Goal: Manage account settings

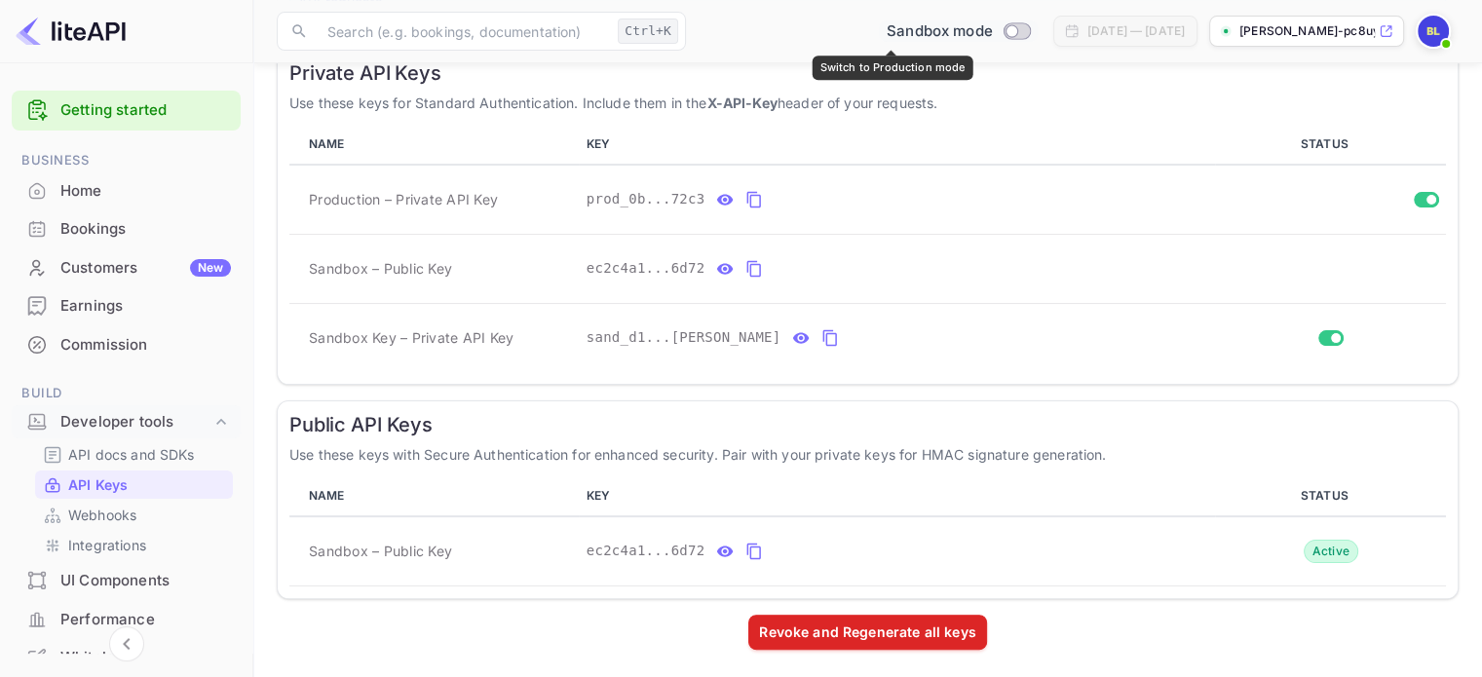
click at [992, 27] on input "Switch to Production mode" at bounding box center [1011, 30] width 39 height 13
checkbox input "true"
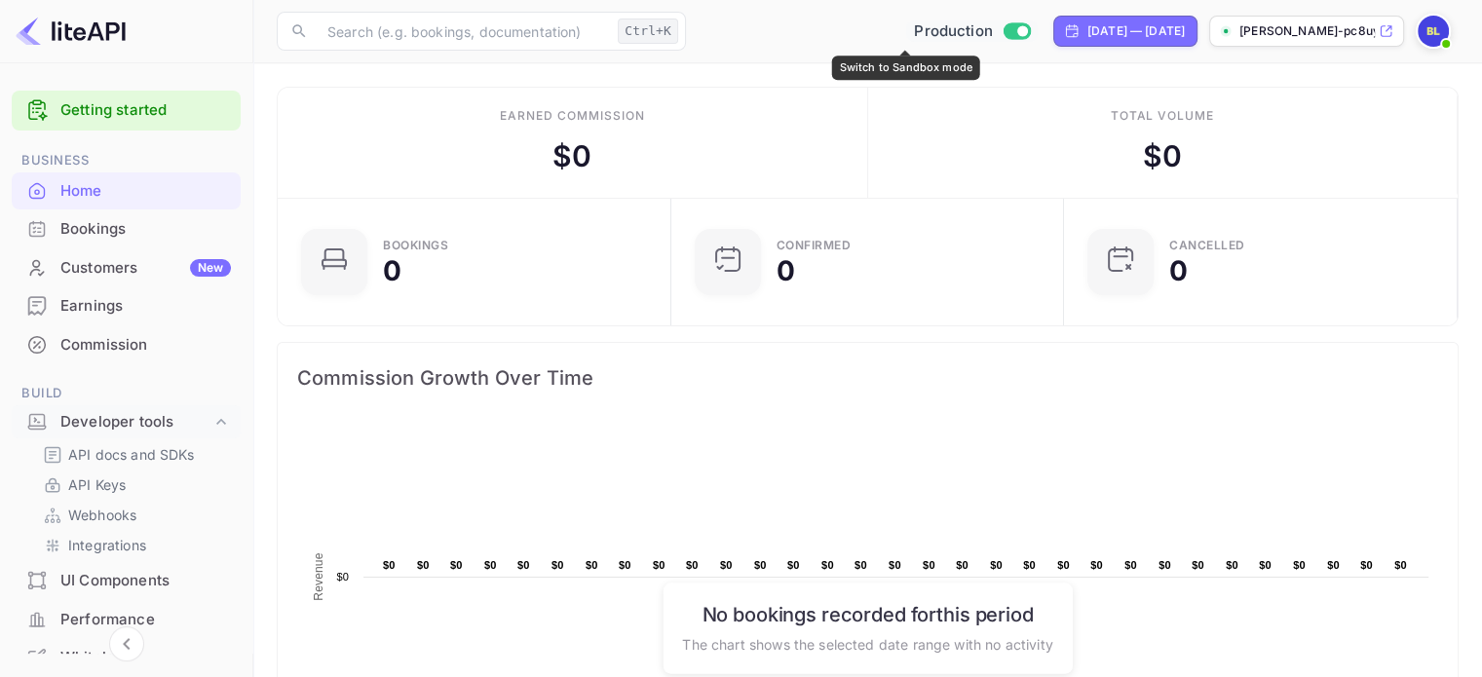
click at [1003, 22] on span "Switch to Sandbox mode" at bounding box center [1017, 31] width 28 height 18
checkbox input "false"
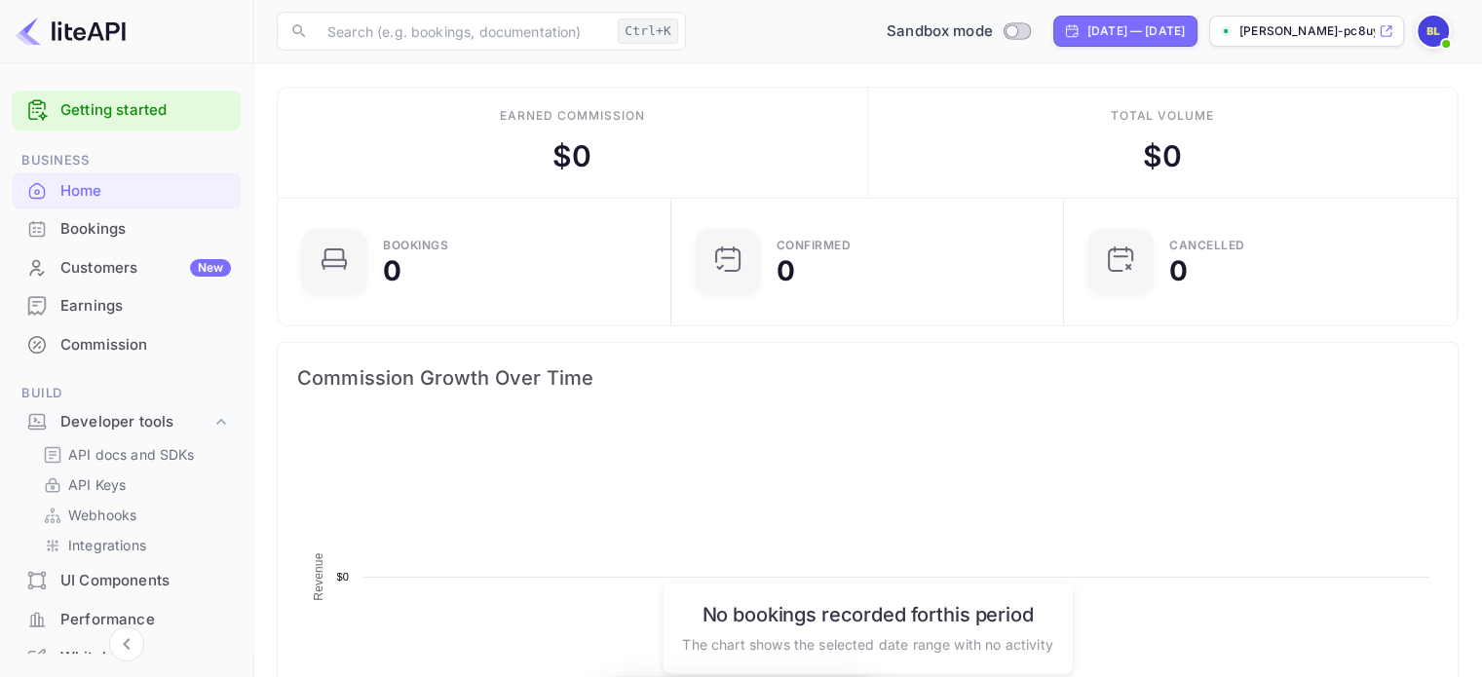
scroll to position [302, 366]
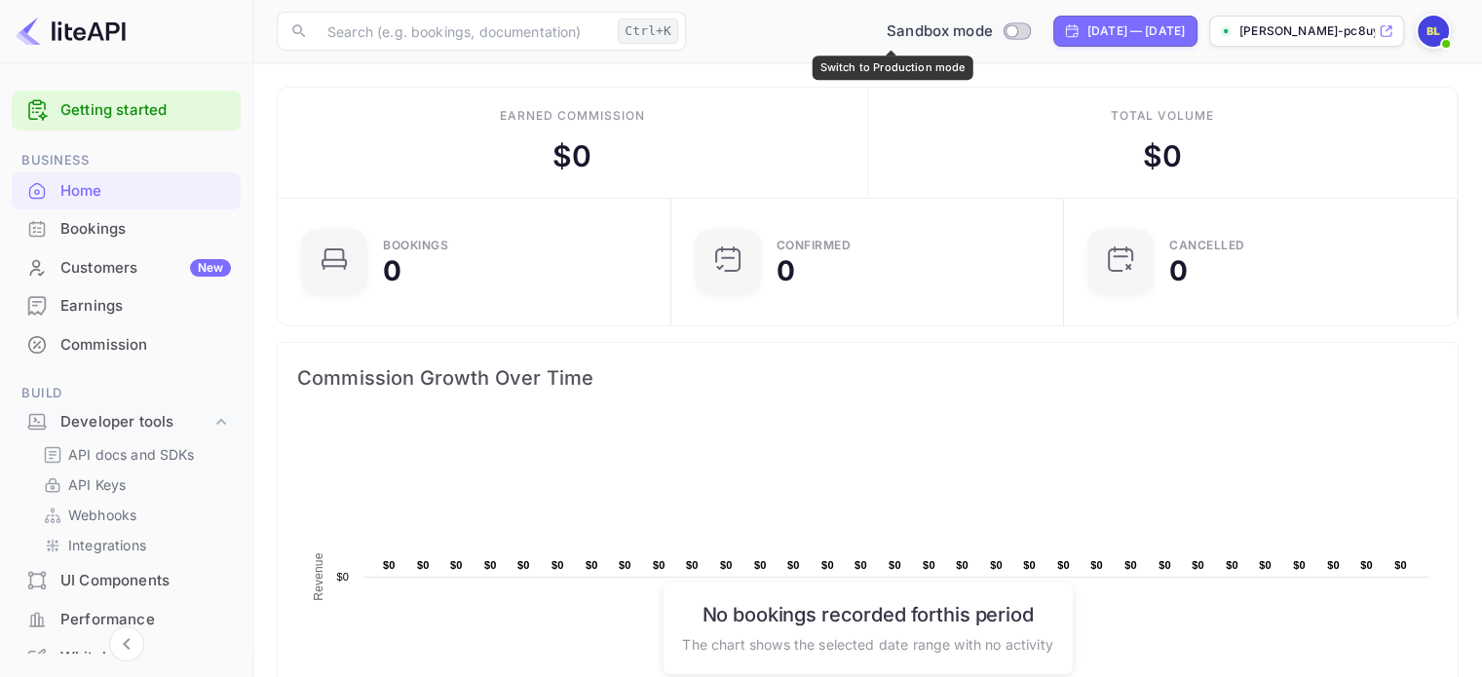
click at [963, 30] on div "Sandbox mode" at bounding box center [958, 31] width 159 height 22
checkbox input "true"
click at [1003, 28] on input "Switch to Sandbox mode" at bounding box center [1022, 30] width 39 height 13
checkbox input "false"
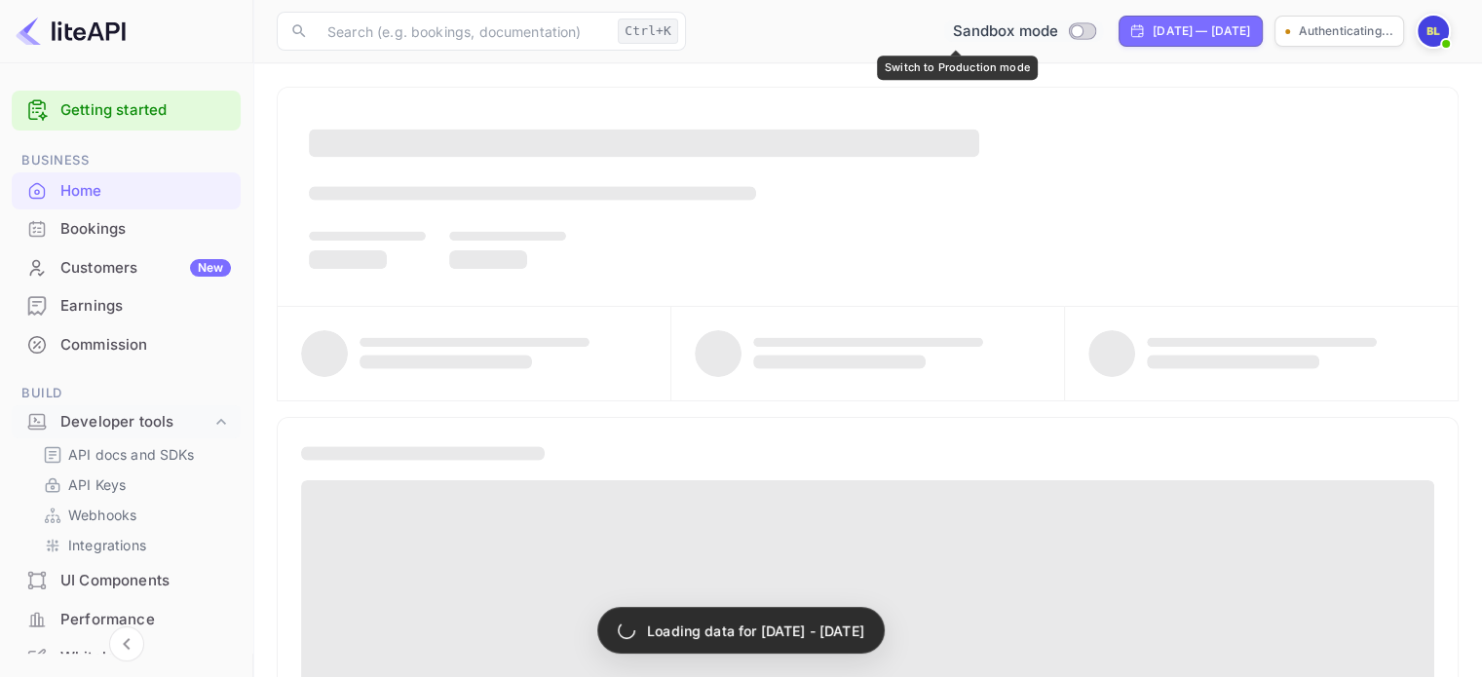
click at [952, 37] on span "Sandbox mode" at bounding box center [1005, 31] width 106 height 22
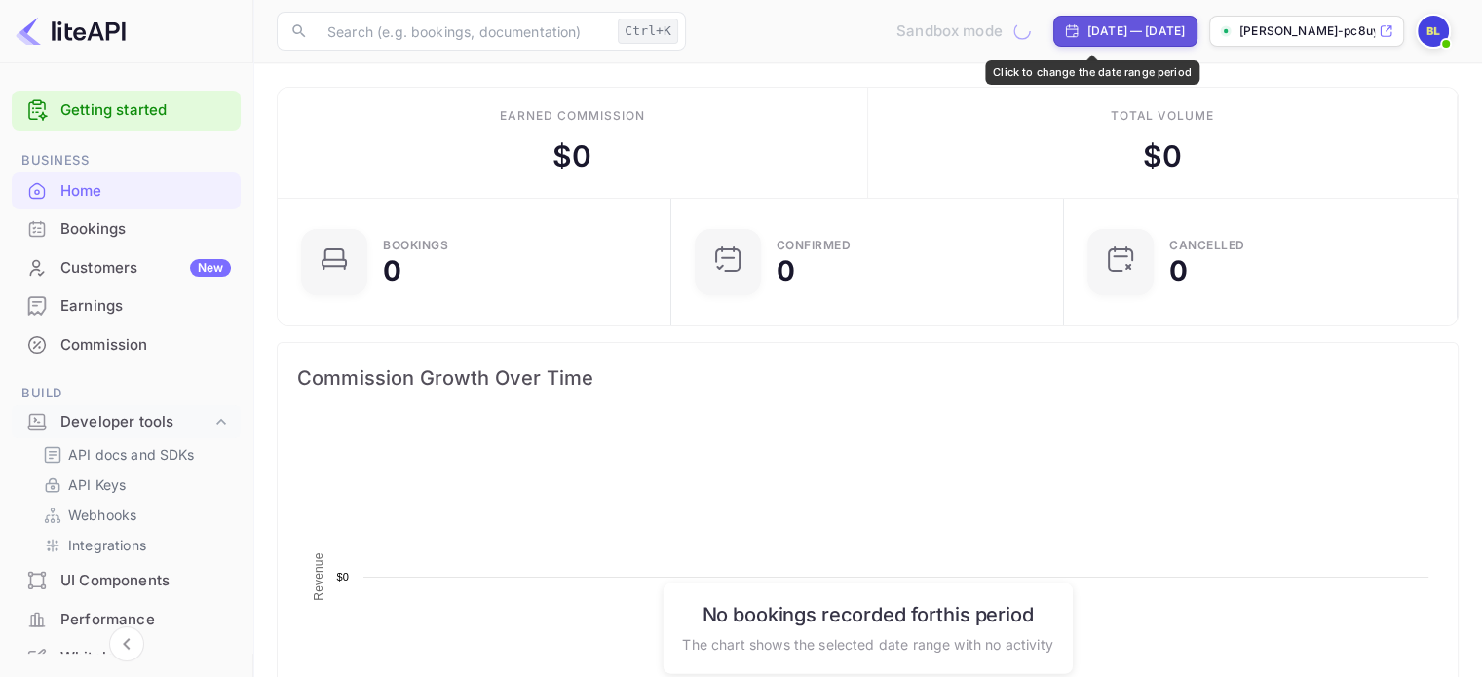
scroll to position [302, 366]
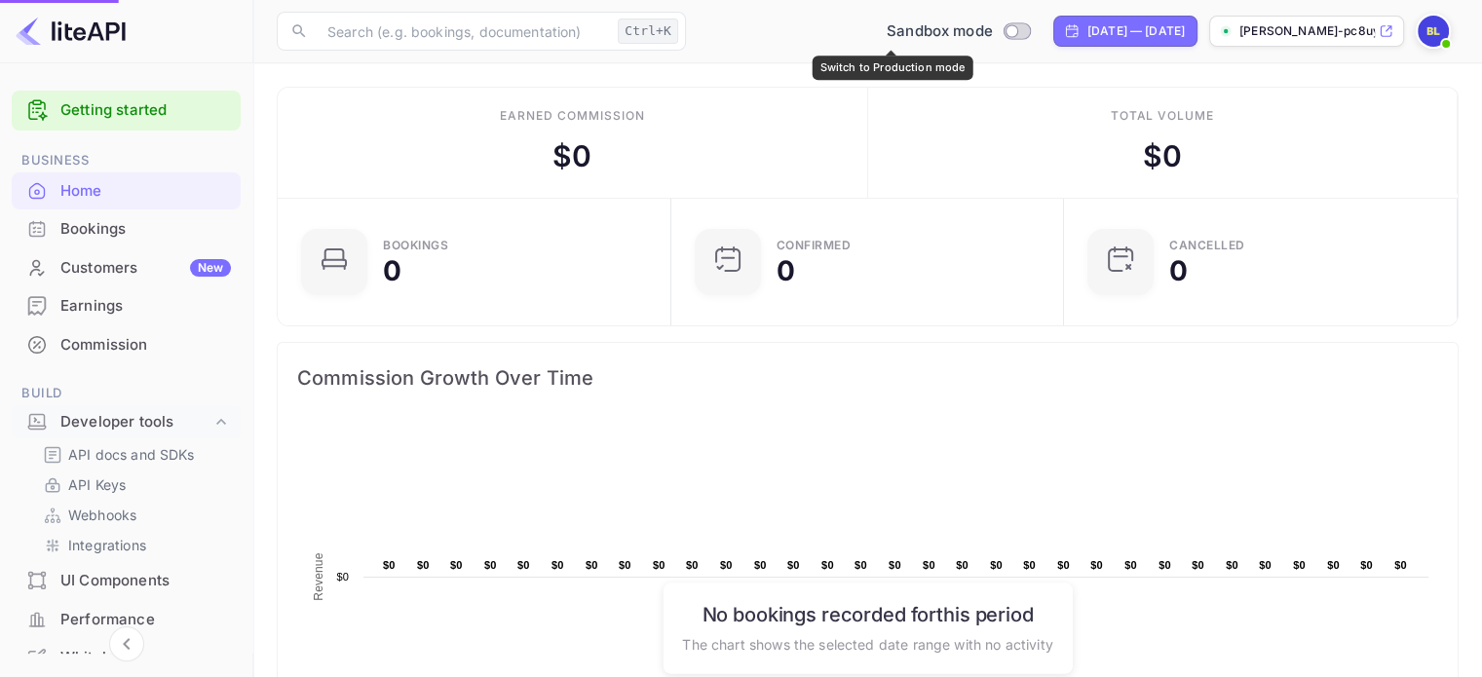
checkbox input "true"
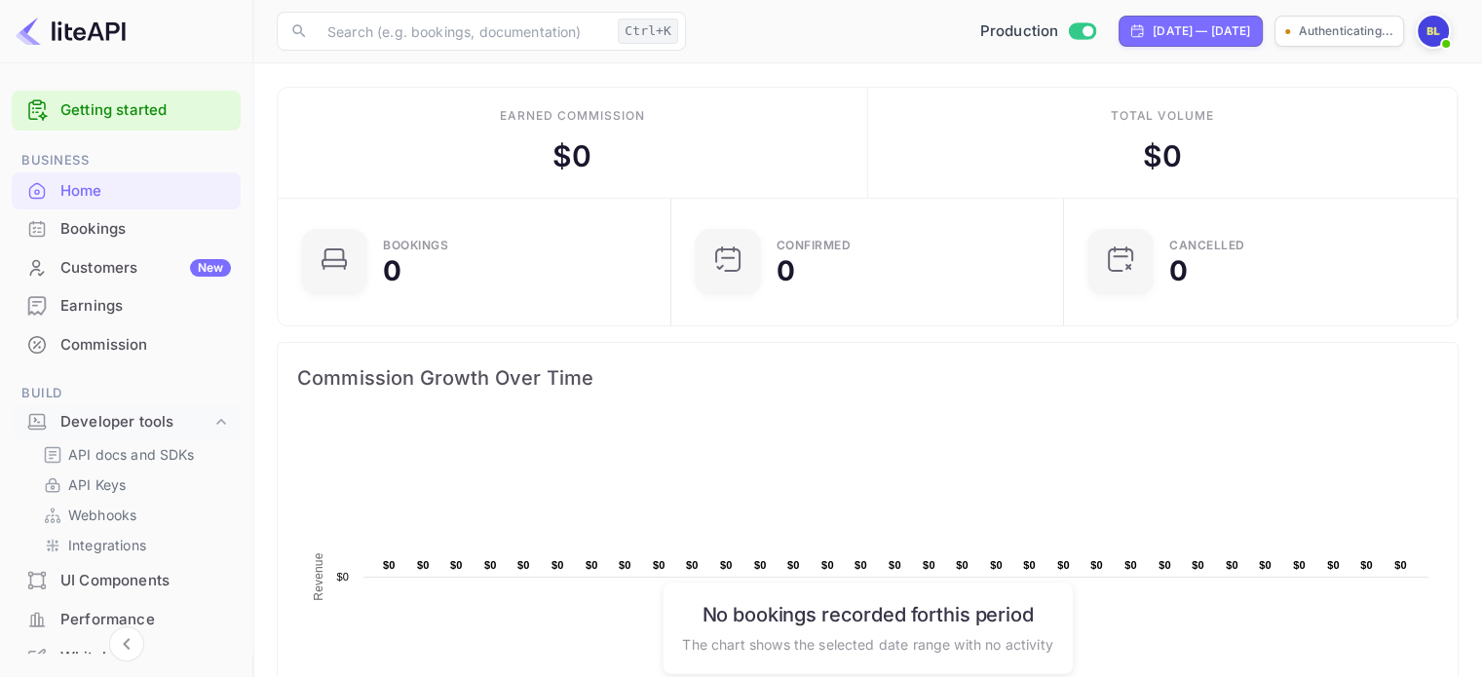
click at [1119, 30] on div "[DATE] — [DATE]" at bounding box center [1191, 31] width 144 height 31
select select "6"
select select "2025"
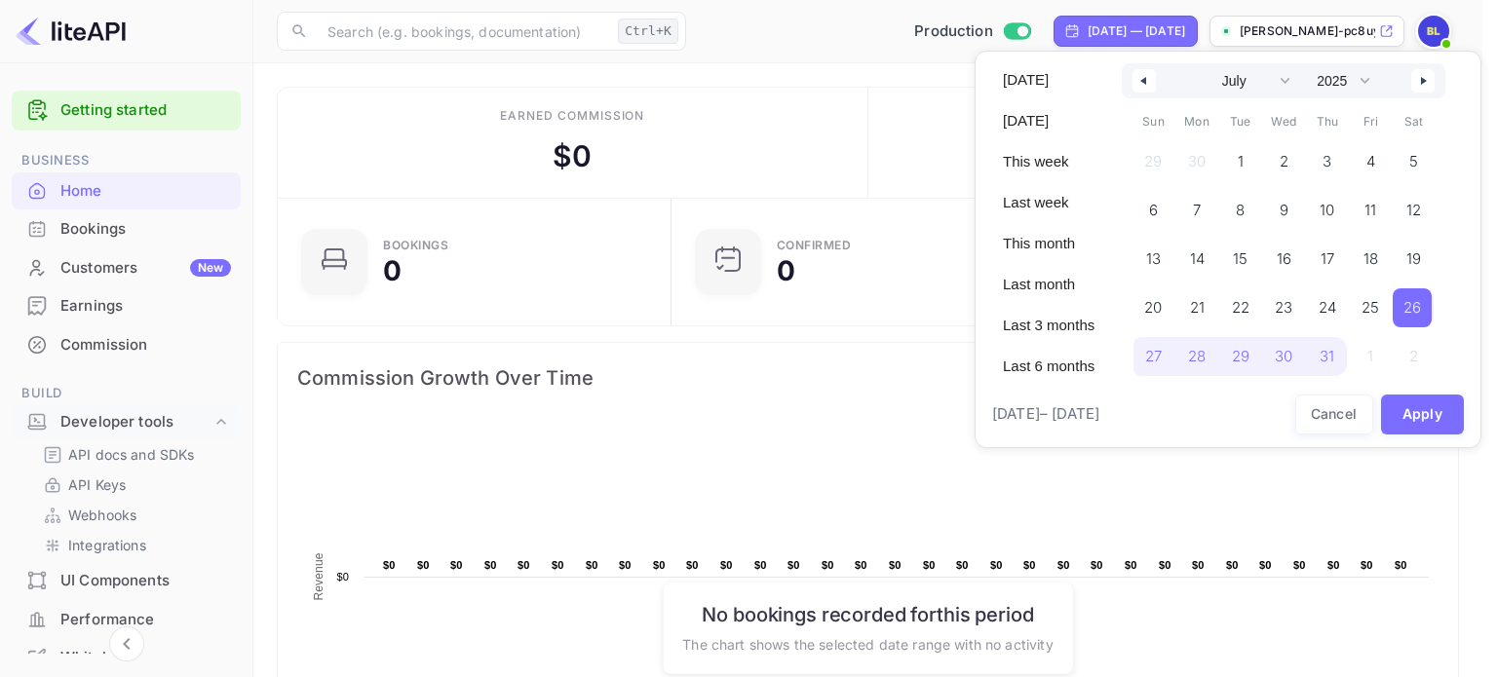
click at [955, 31] on div at bounding box center [748, 338] width 1497 height 677
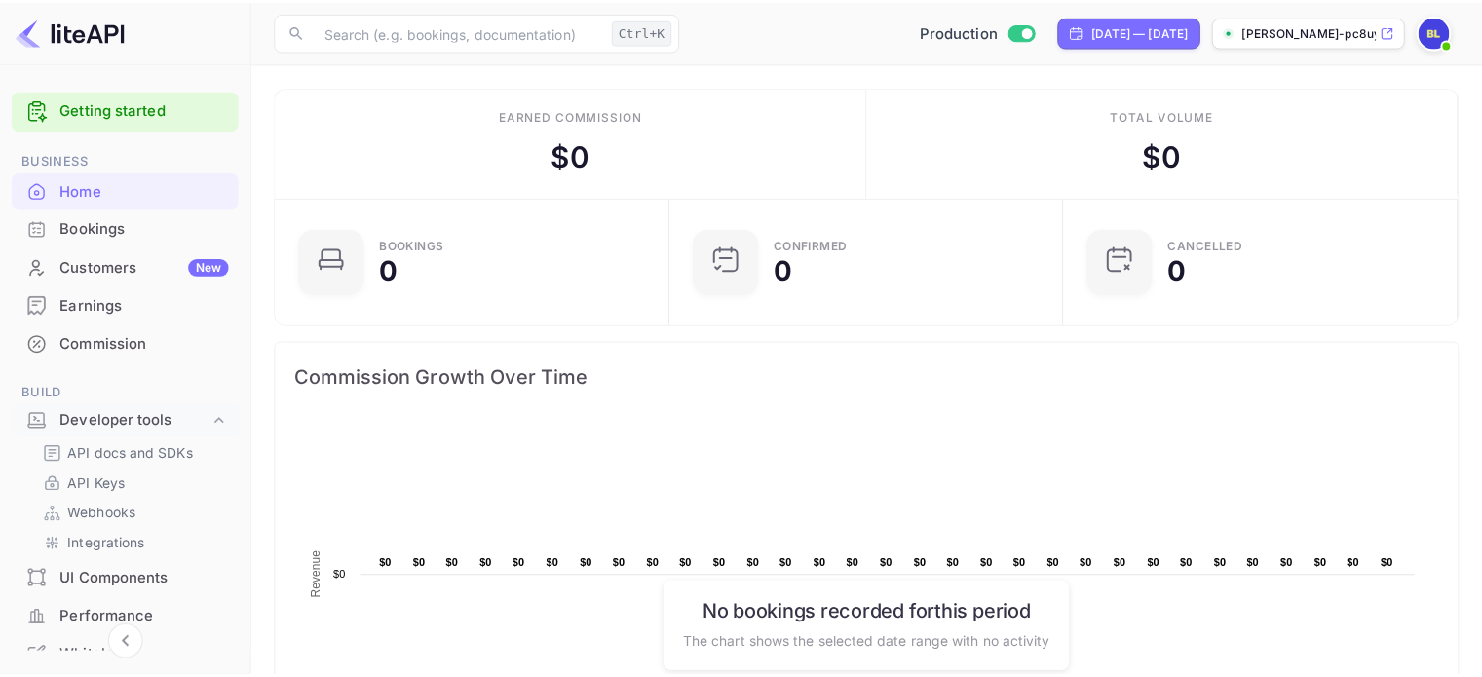
scroll to position [16, 16]
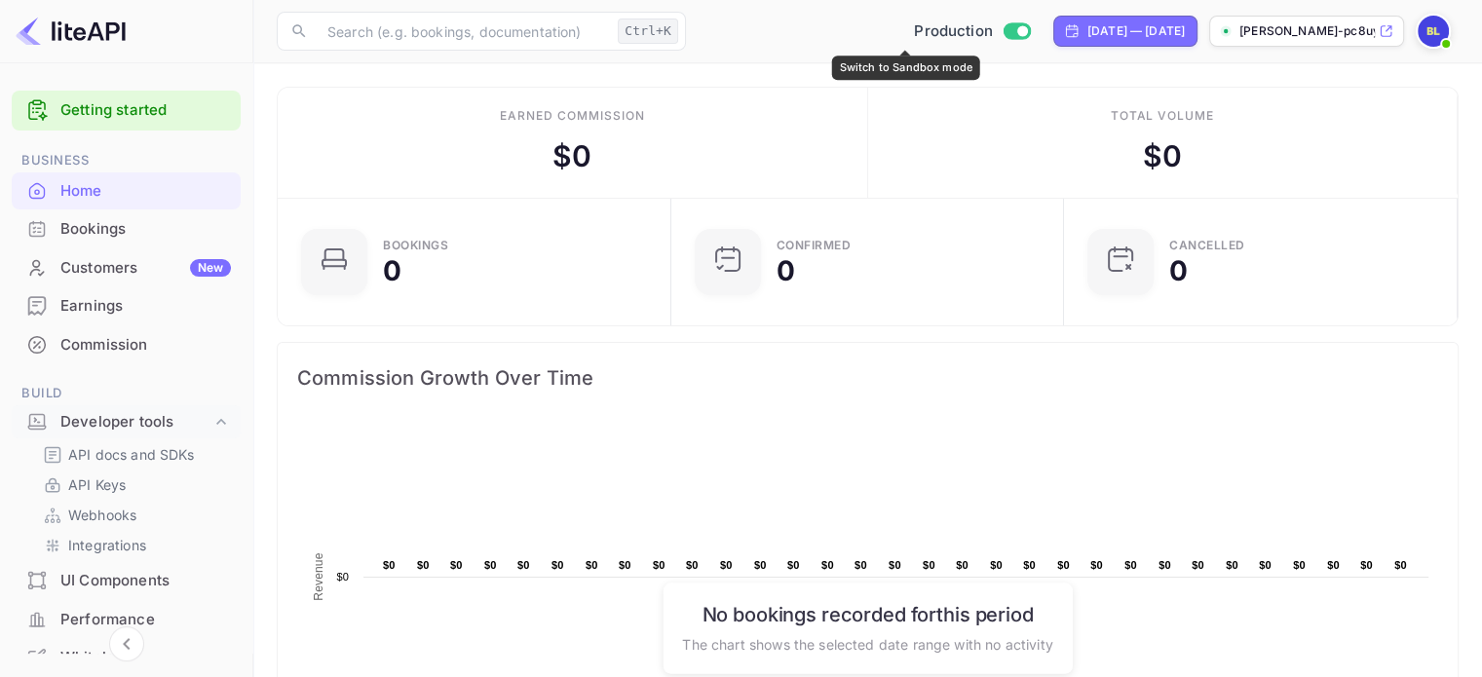
click at [1003, 31] on input "Switch to Sandbox mode" at bounding box center [1022, 30] width 39 height 13
checkbox input "false"
